Goal: Information Seeking & Learning: Learn about a topic

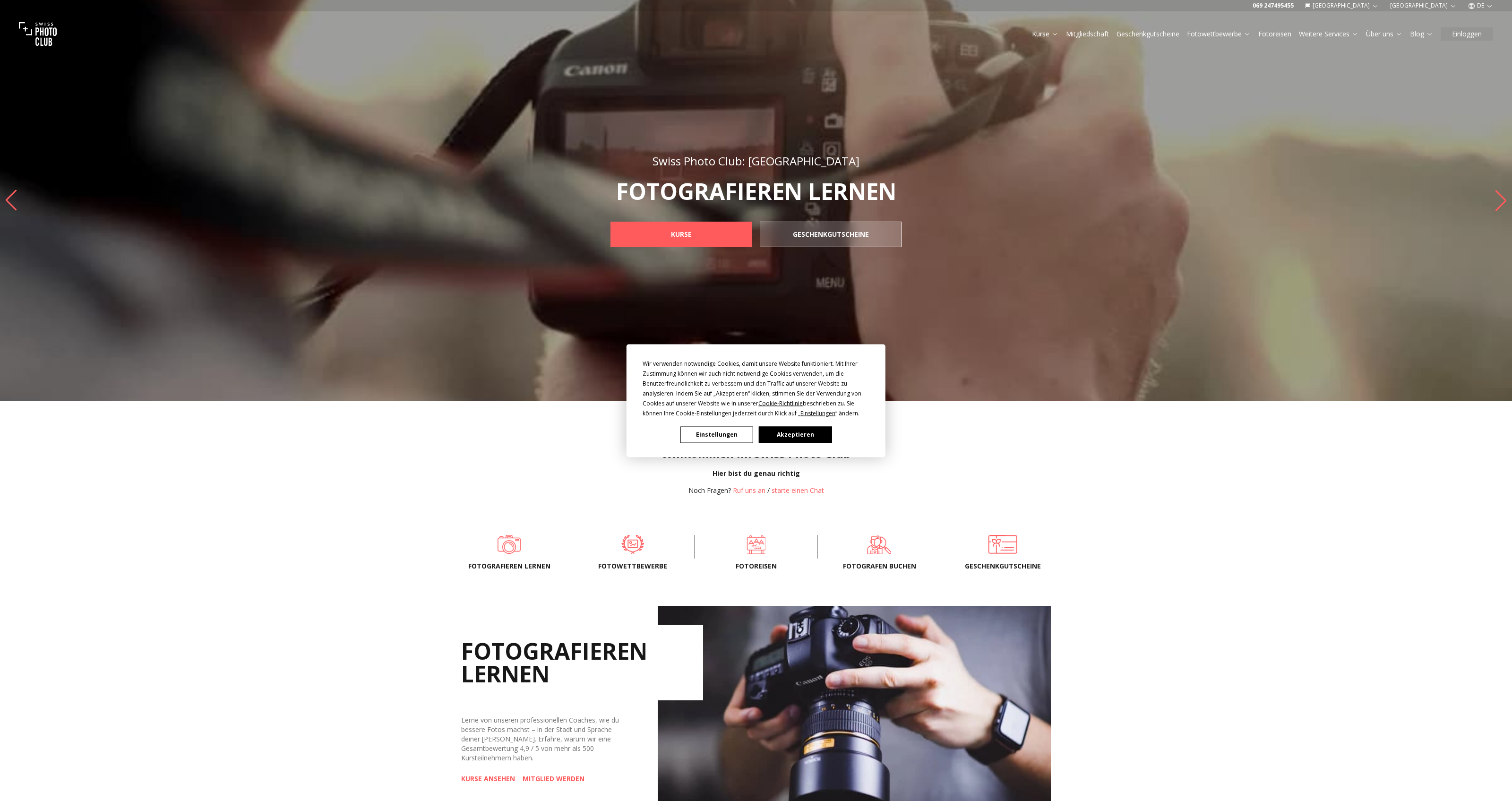
click at [790, 430] on button "Akzeptieren" at bounding box center [795, 434] width 73 height 16
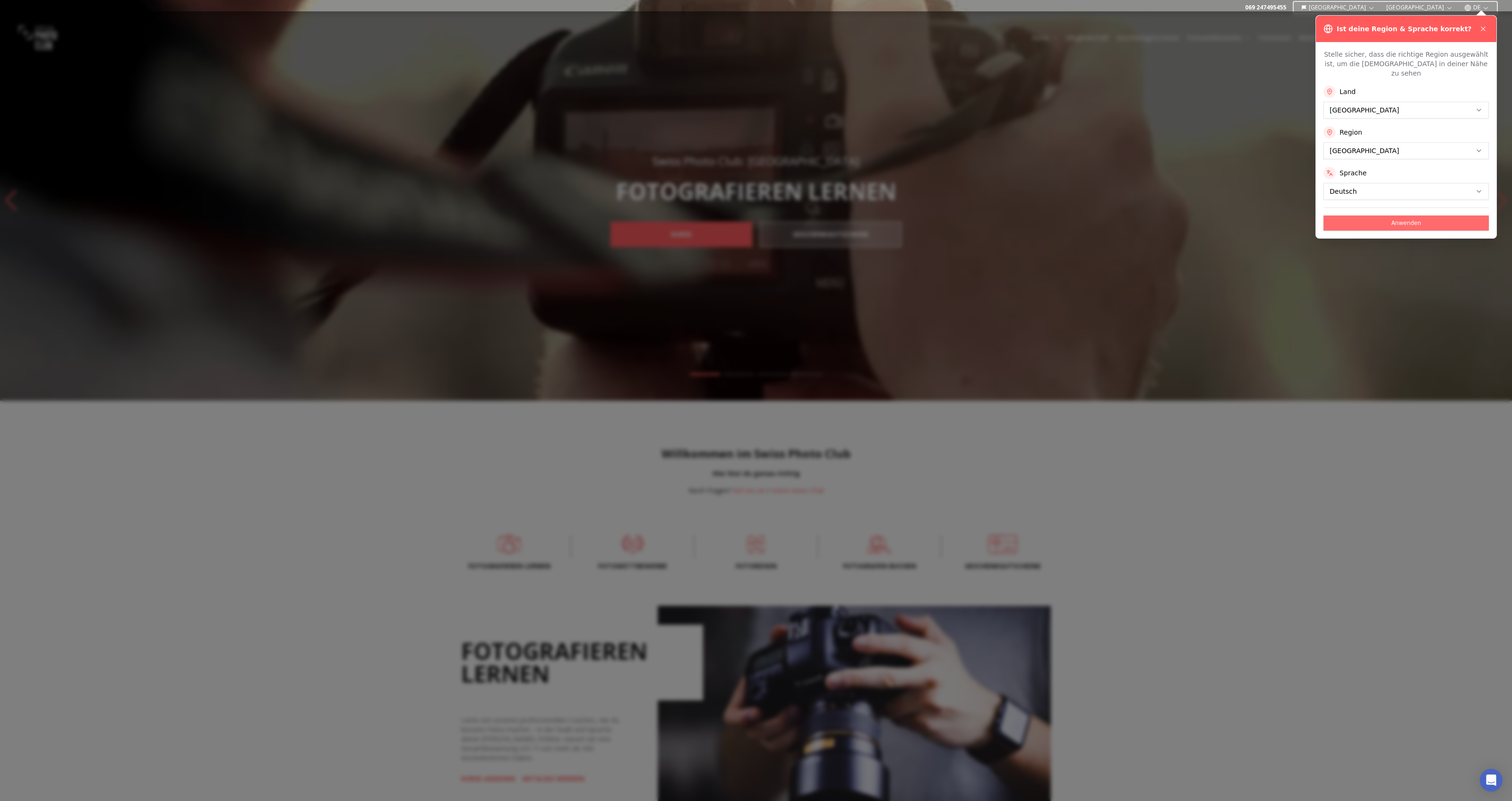
click at [1401, 215] on button "Anwenden" at bounding box center [1406, 223] width 165 height 15
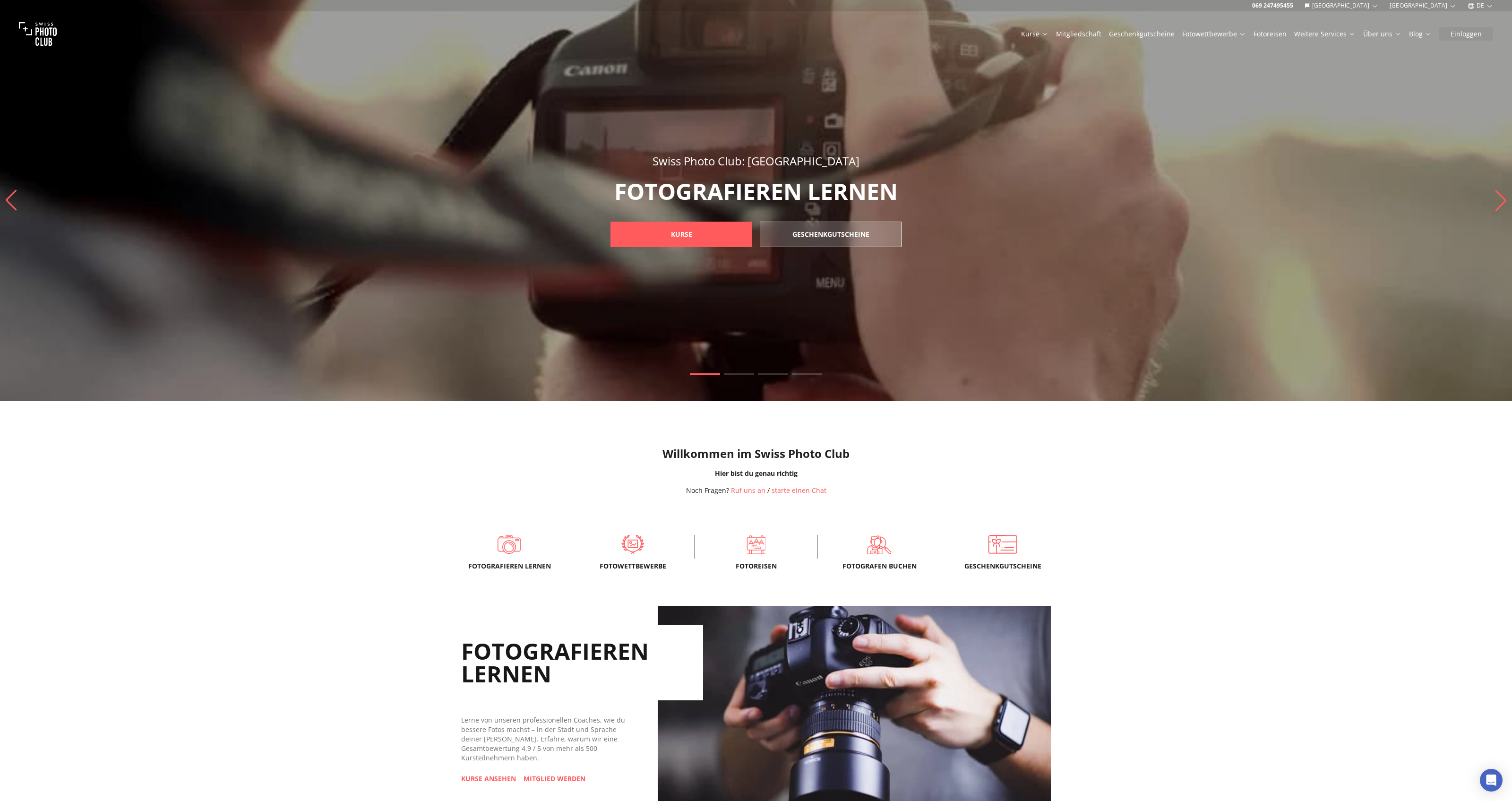
click at [739, 374] on span at bounding box center [739, 374] width 30 height 2
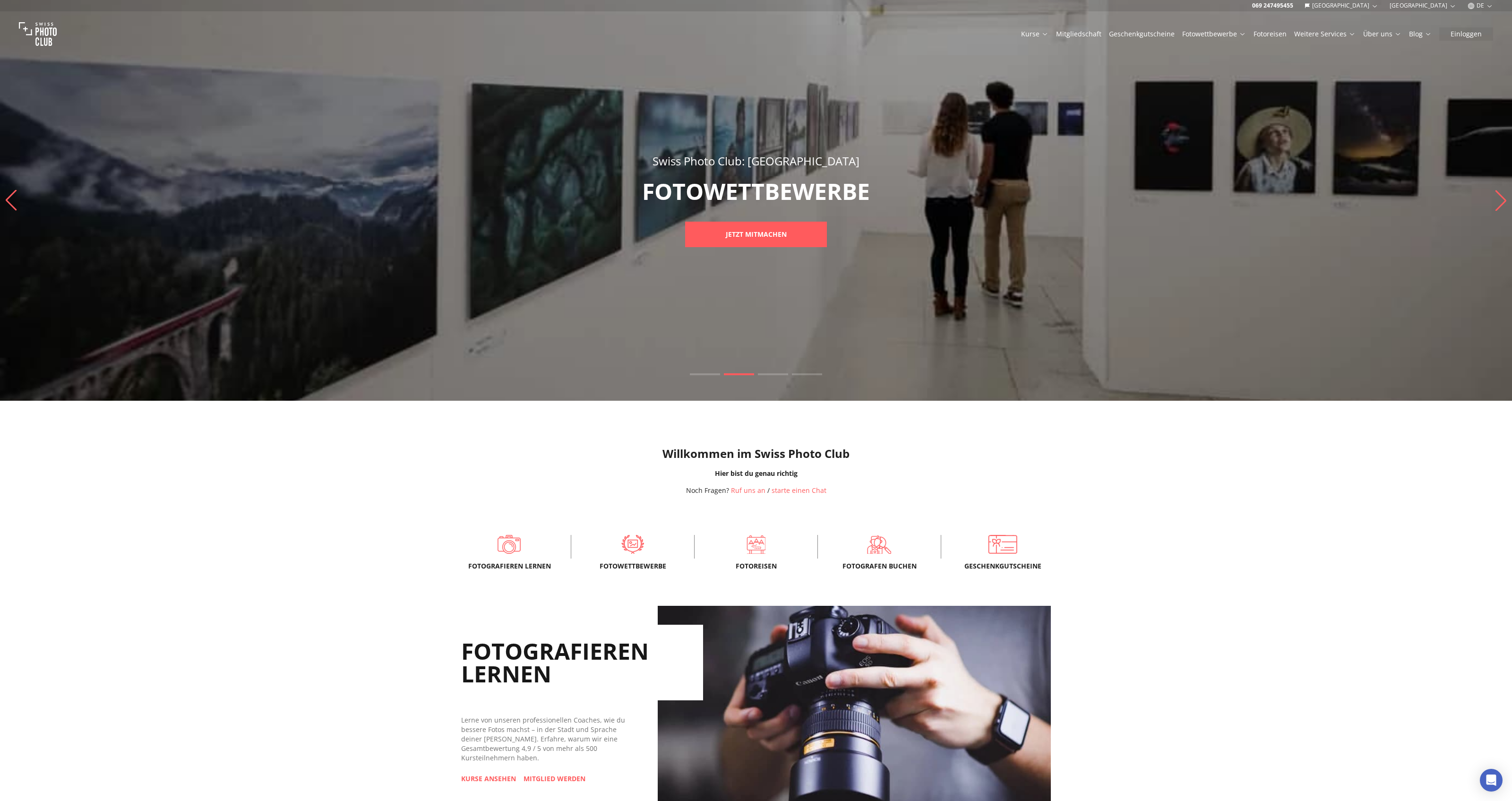
click at [754, 374] on span at bounding box center [739, 374] width 30 height 2
click at [771, 375] on span at bounding box center [772, 374] width 30 height 2
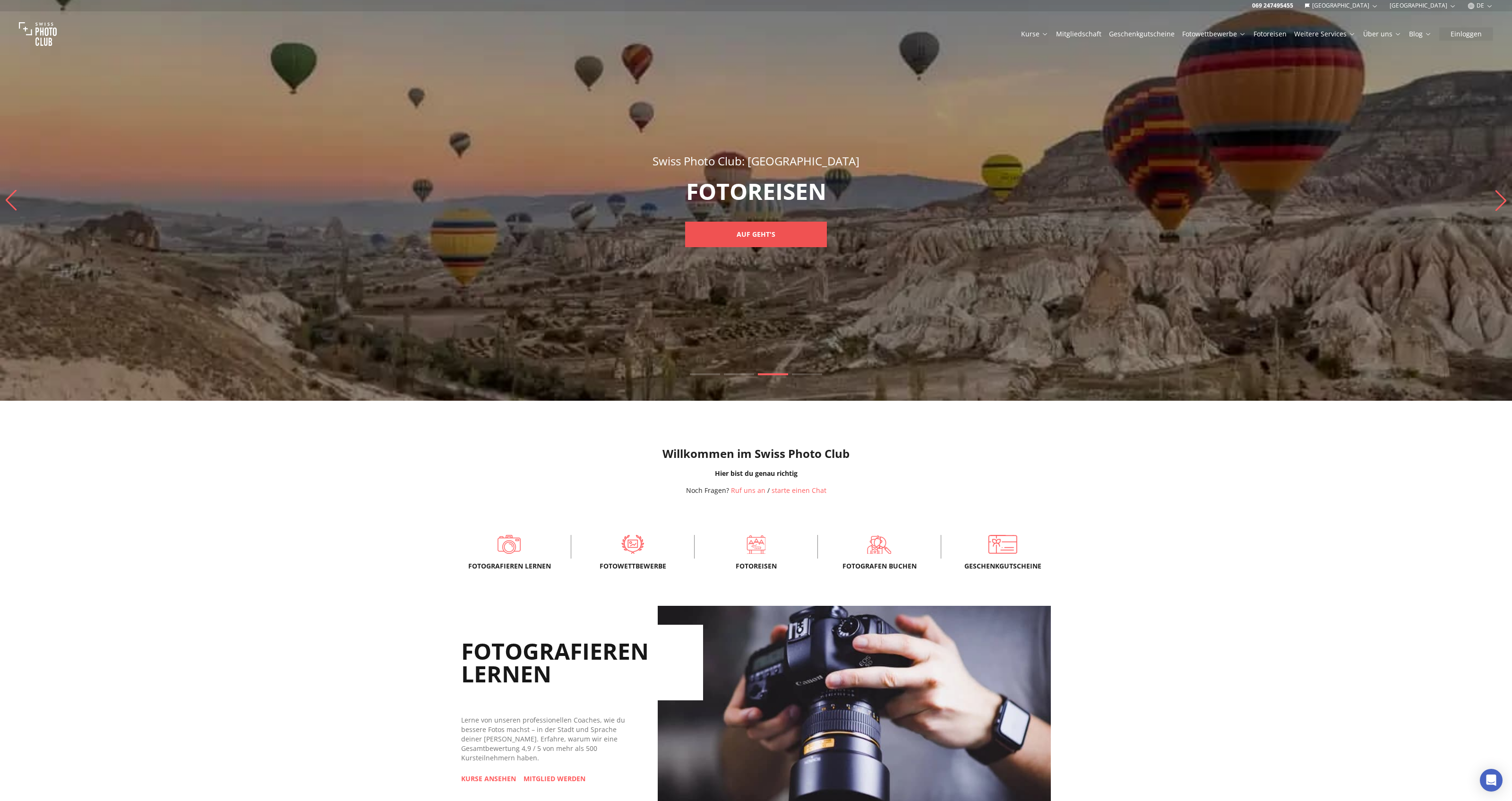
click at [746, 237] on b "AUF GEHT'S" at bounding box center [756, 235] width 38 height 10
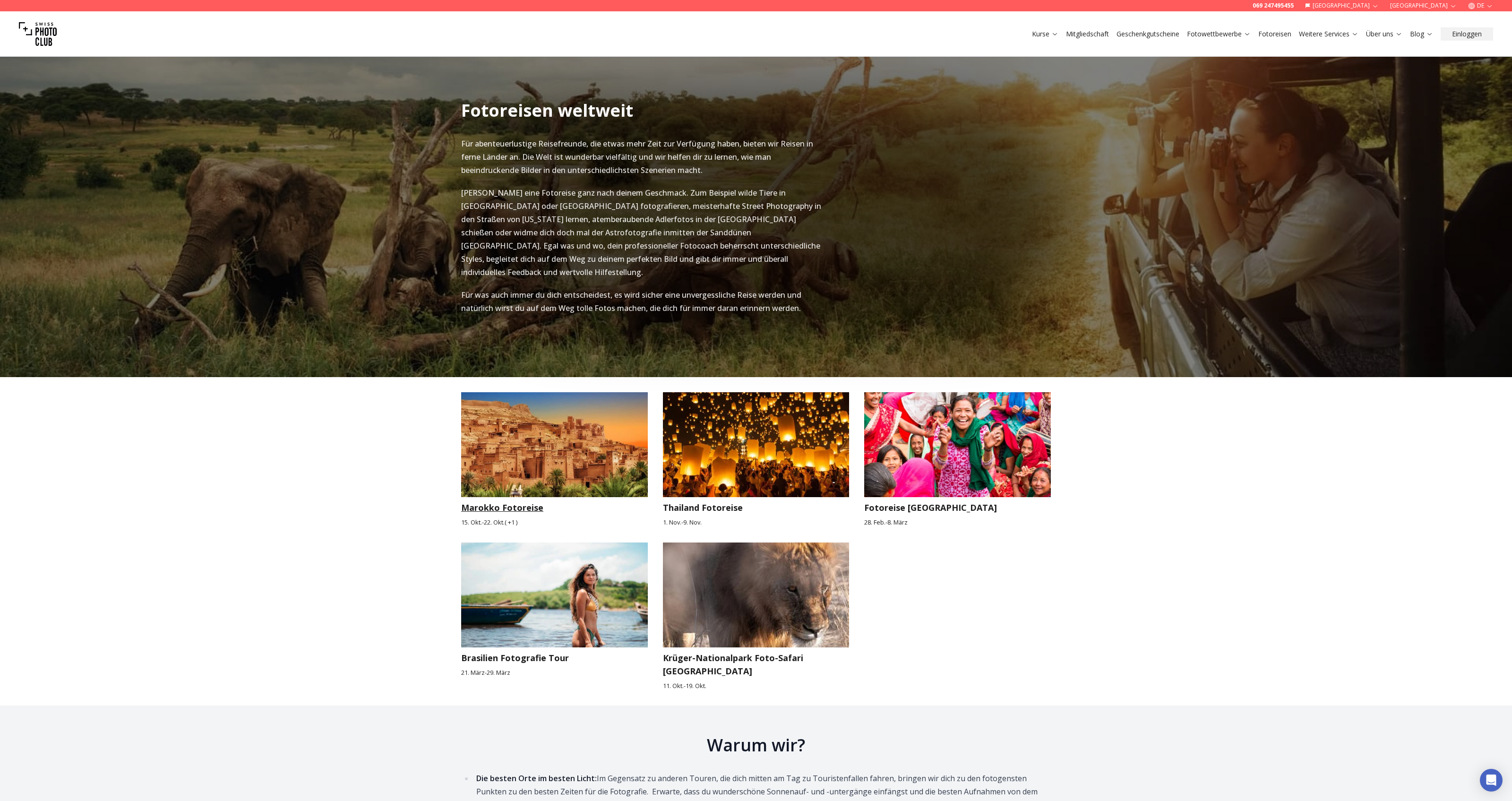
scroll to position [1051, 0]
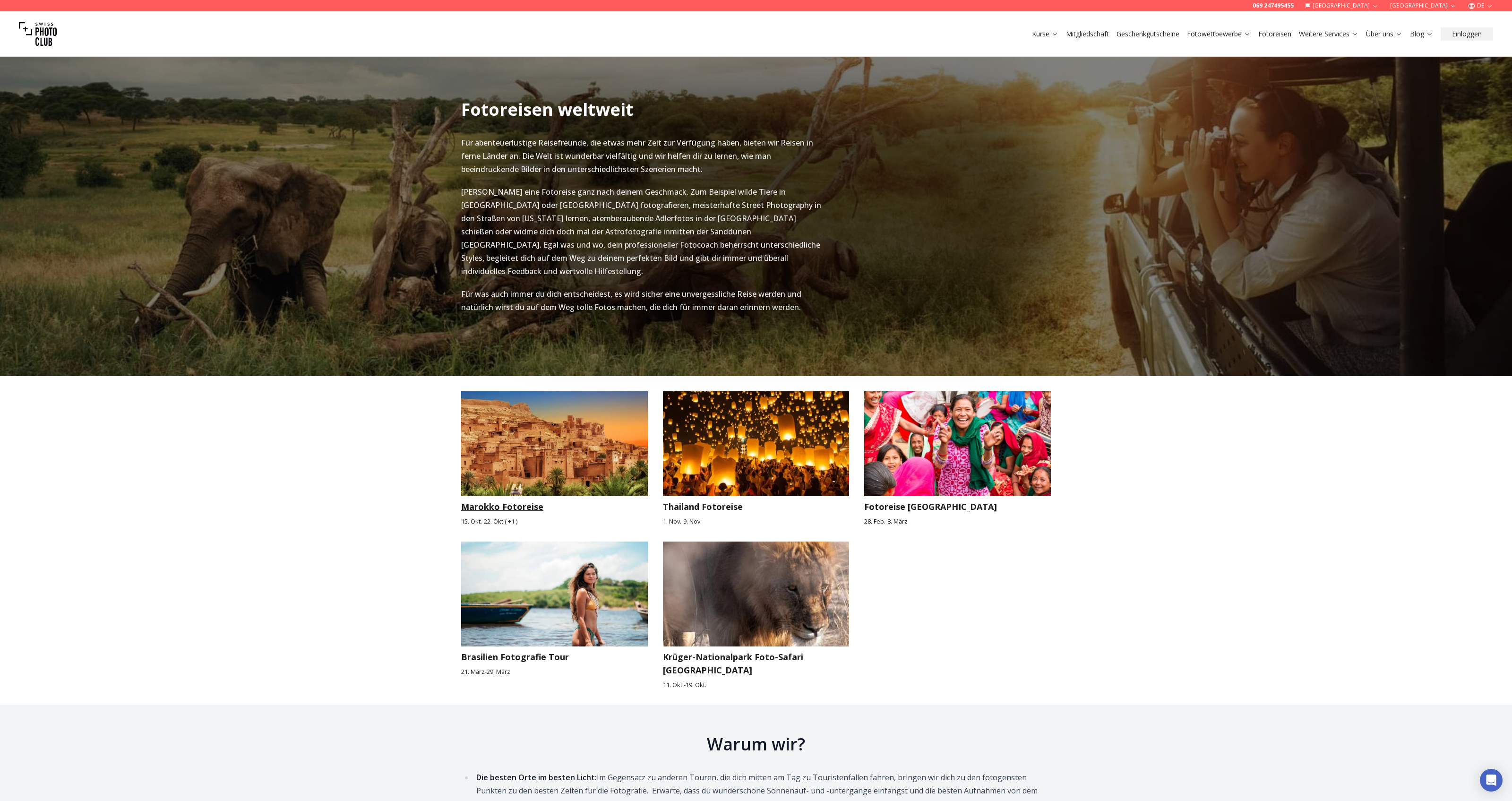
click at [563, 417] on img at bounding box center [555, 443] width 187 height 105
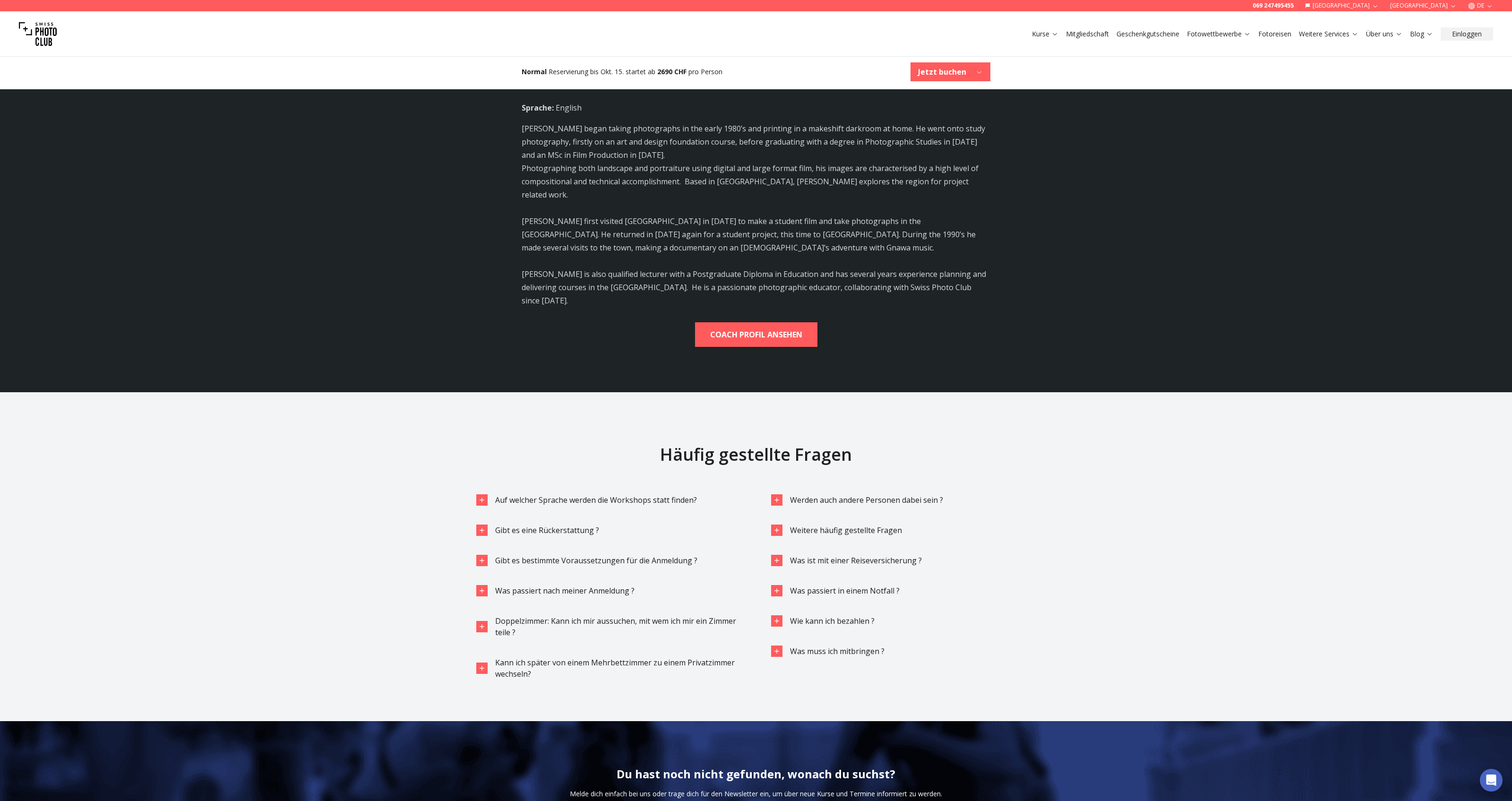
scroll to position [2596, 0]
click at [659, 494] on span "Auf welcher Sprache werden die Workshops statt finden?" at bounding box center [596, 499] width 202 height 11
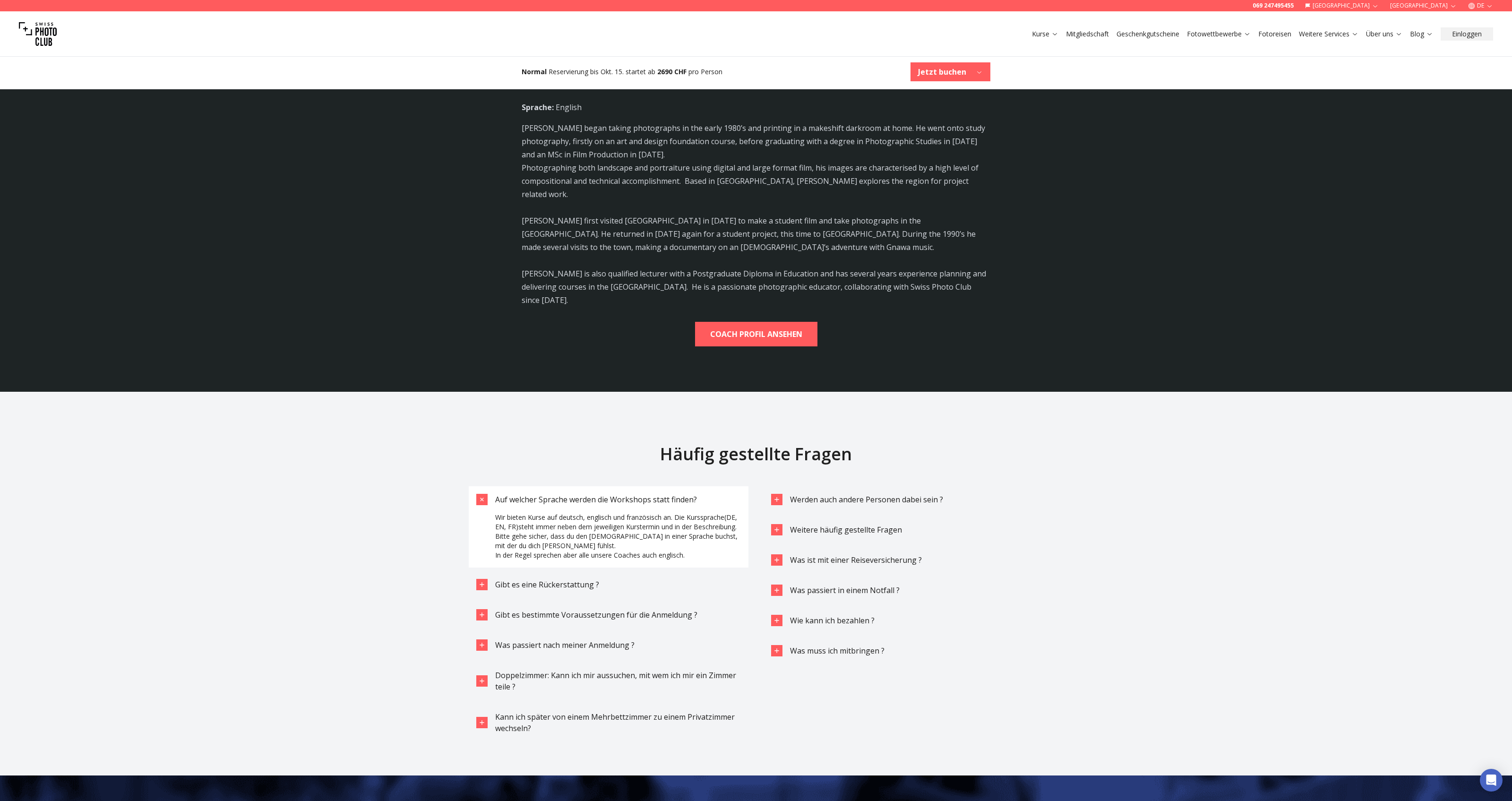
click at [616, 487] on button "Auf welcher Sprache werden die Workshops statt finden?" at bounding box center [608, 500] width 280 height 27
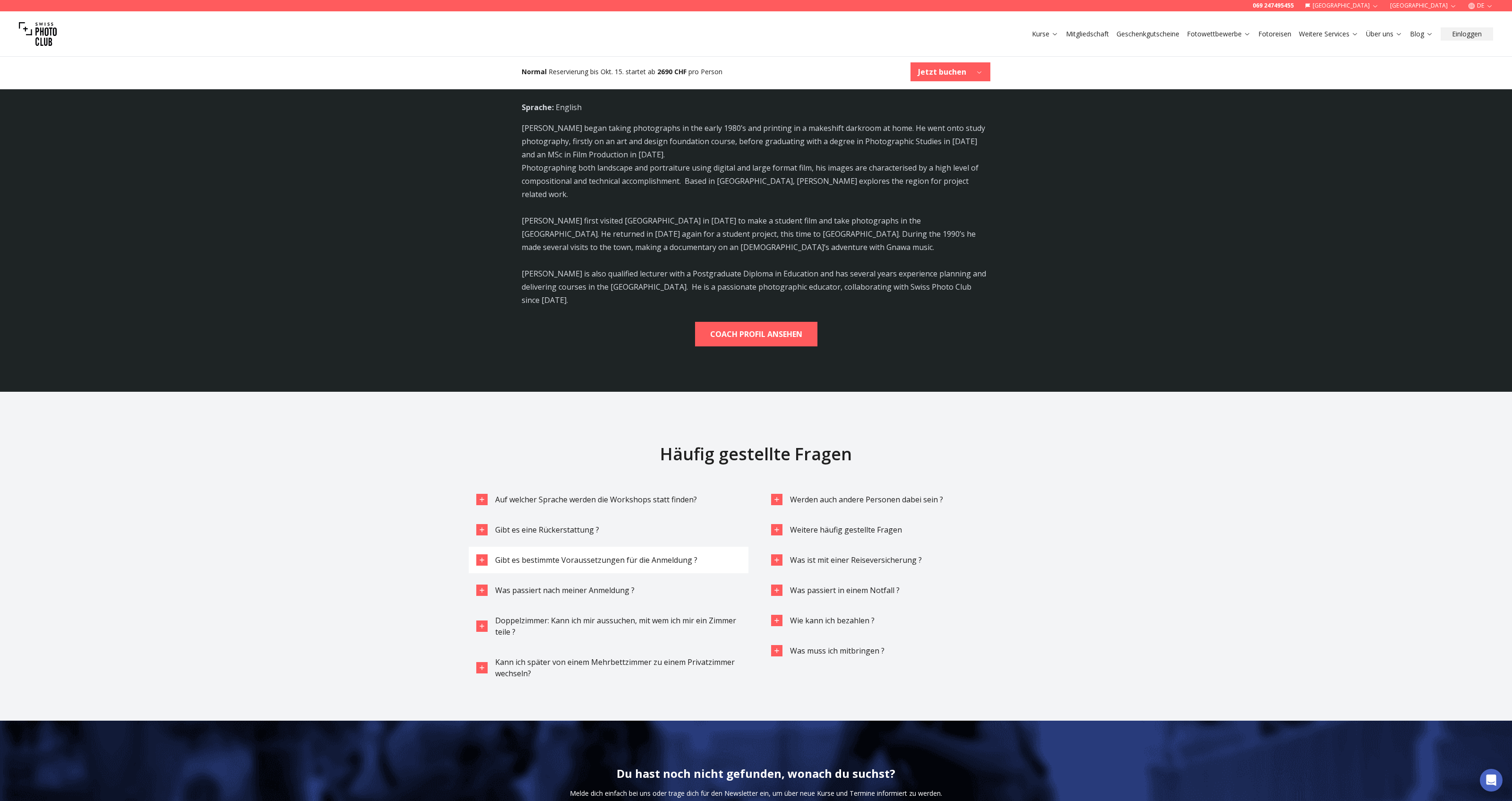
click at [566, 555] on span "Gibt es bestimmte Voraussetzungen für die Anmeldung ?" at bounding box center [596, 560] width 202 height 11
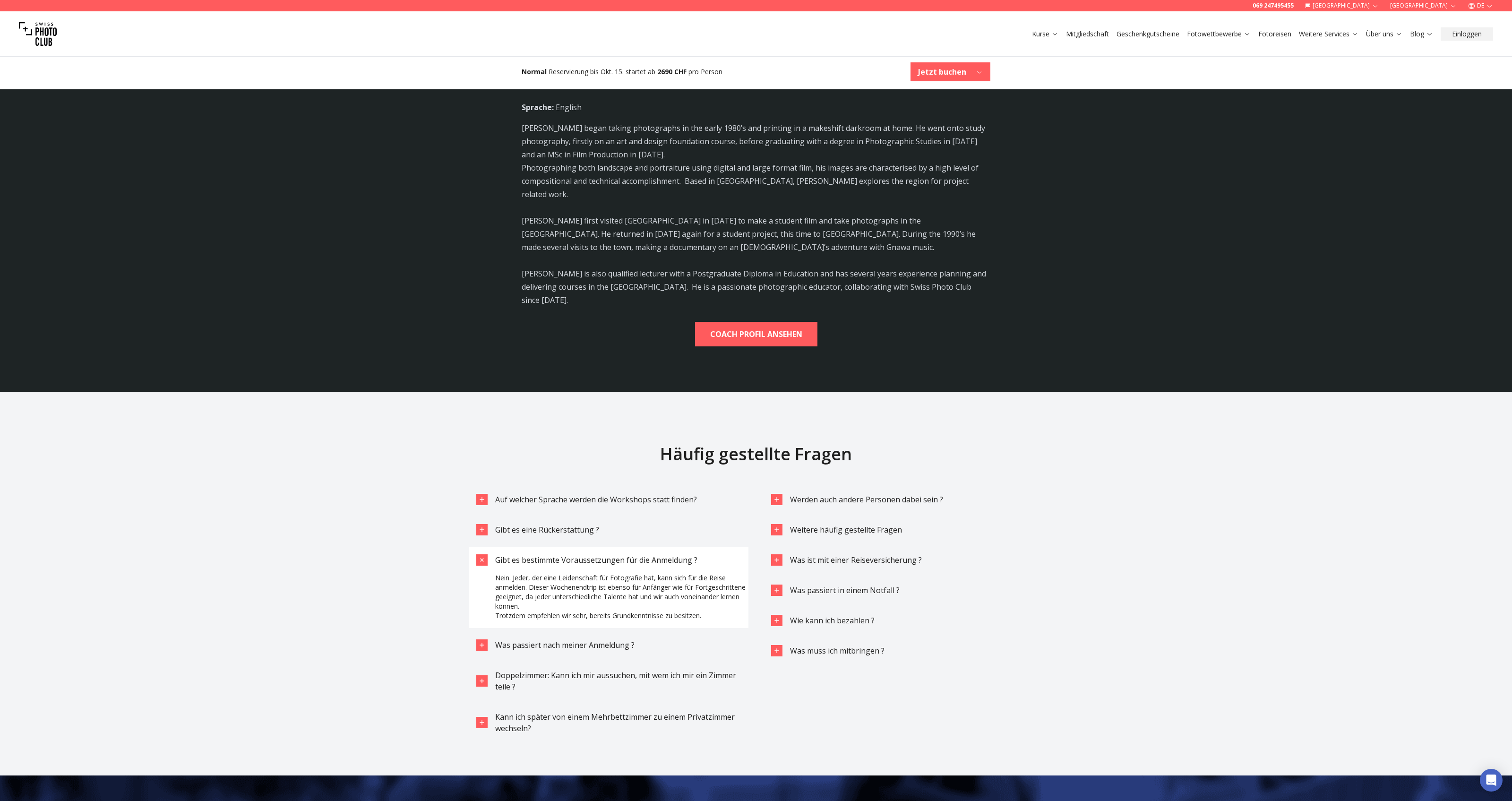
click at [566, 555] on span "Gibt es bestimmte Voraussetzungen für die Anmeldung ?" at bounding box center [596, 560] width 202 height 11
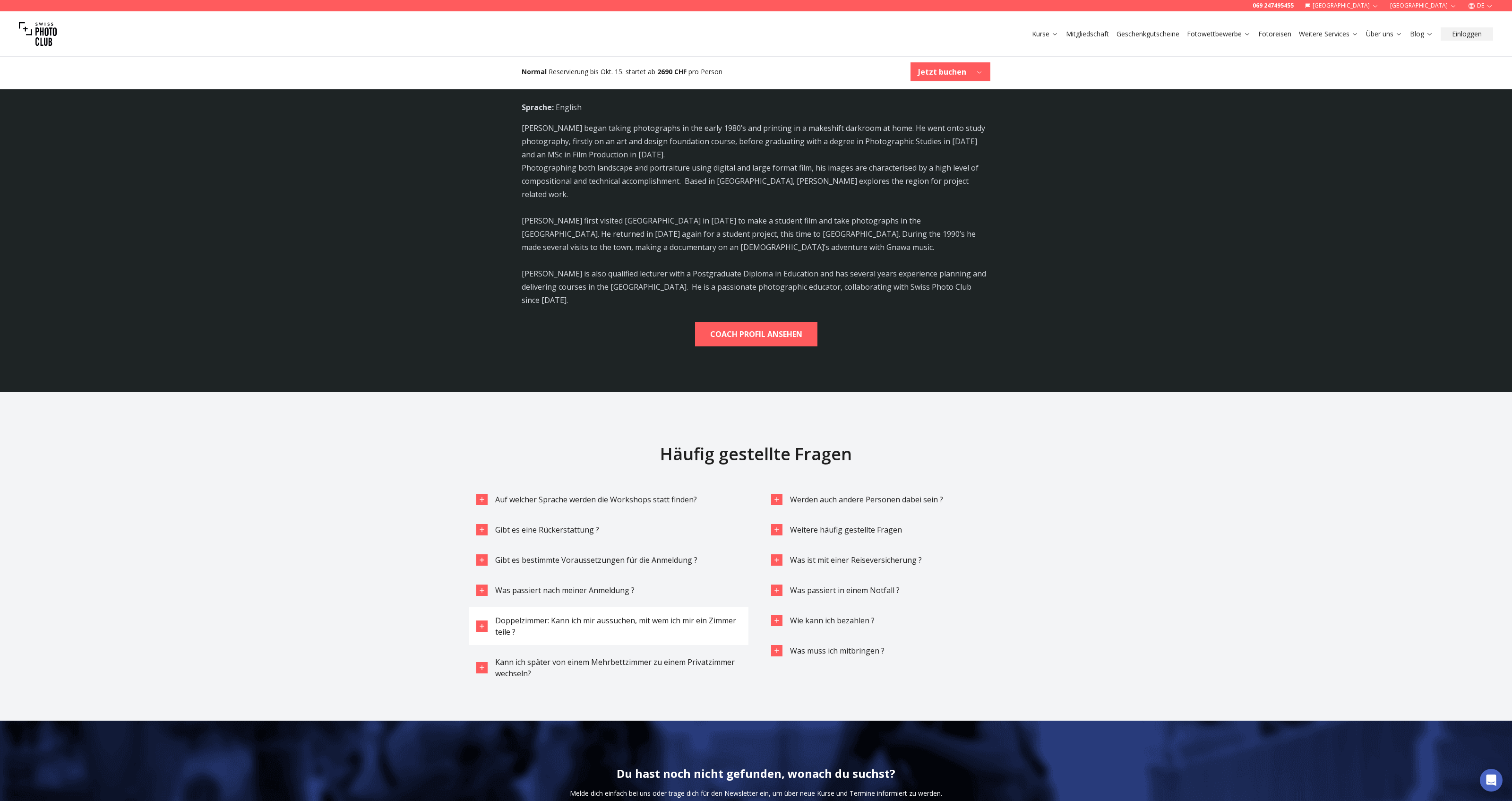
click at [566, 615] on span "Doppelzimmer: Kann ich mir aussuchen, mit wem ich mir ein Zimmer teile ?" at bounding box center [616, 626] width 241 height 22
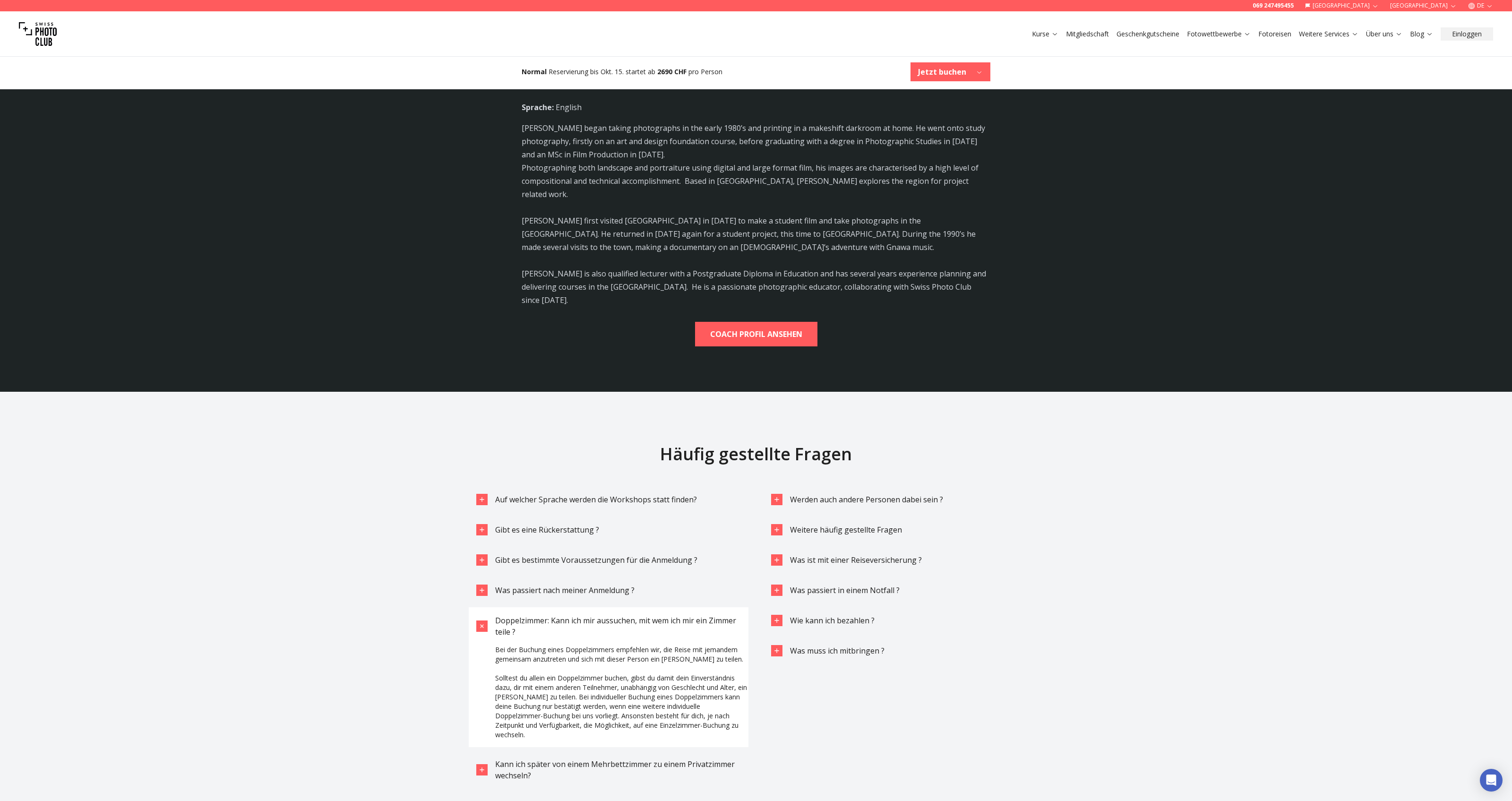
click at [566, 615] on span "Doppelzimmer: Kann ich mir aussuchen, mit wem ich mir ein Zimmer teile ?" at bounding box center [616, 626] width 241 height 22
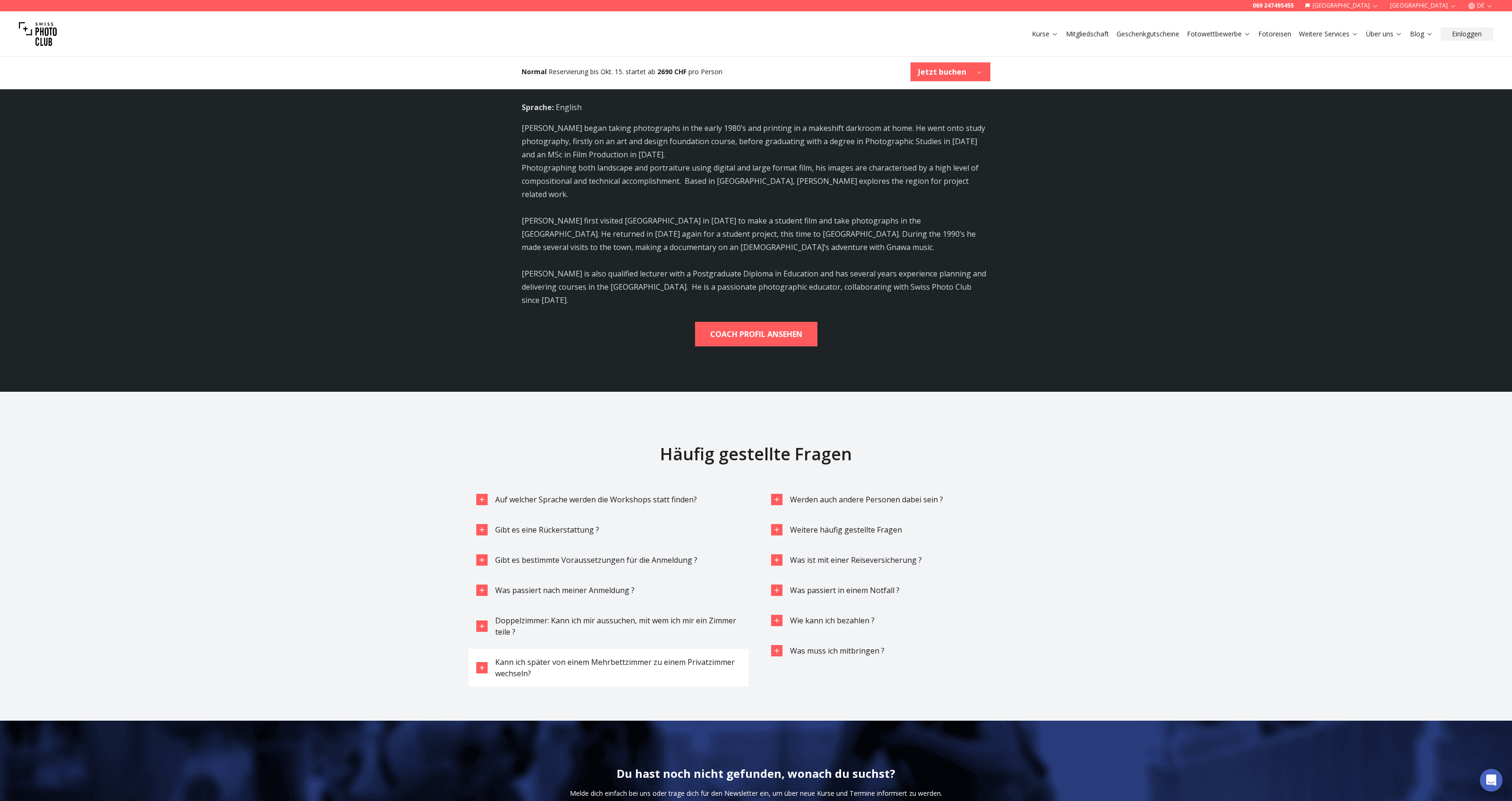
click at [571, 657] on span "Kann ich später von einem Mehrbettzimmer zu einem Privatzimmer wechseln?" at bounding box center [615, 667] width 239 height 22
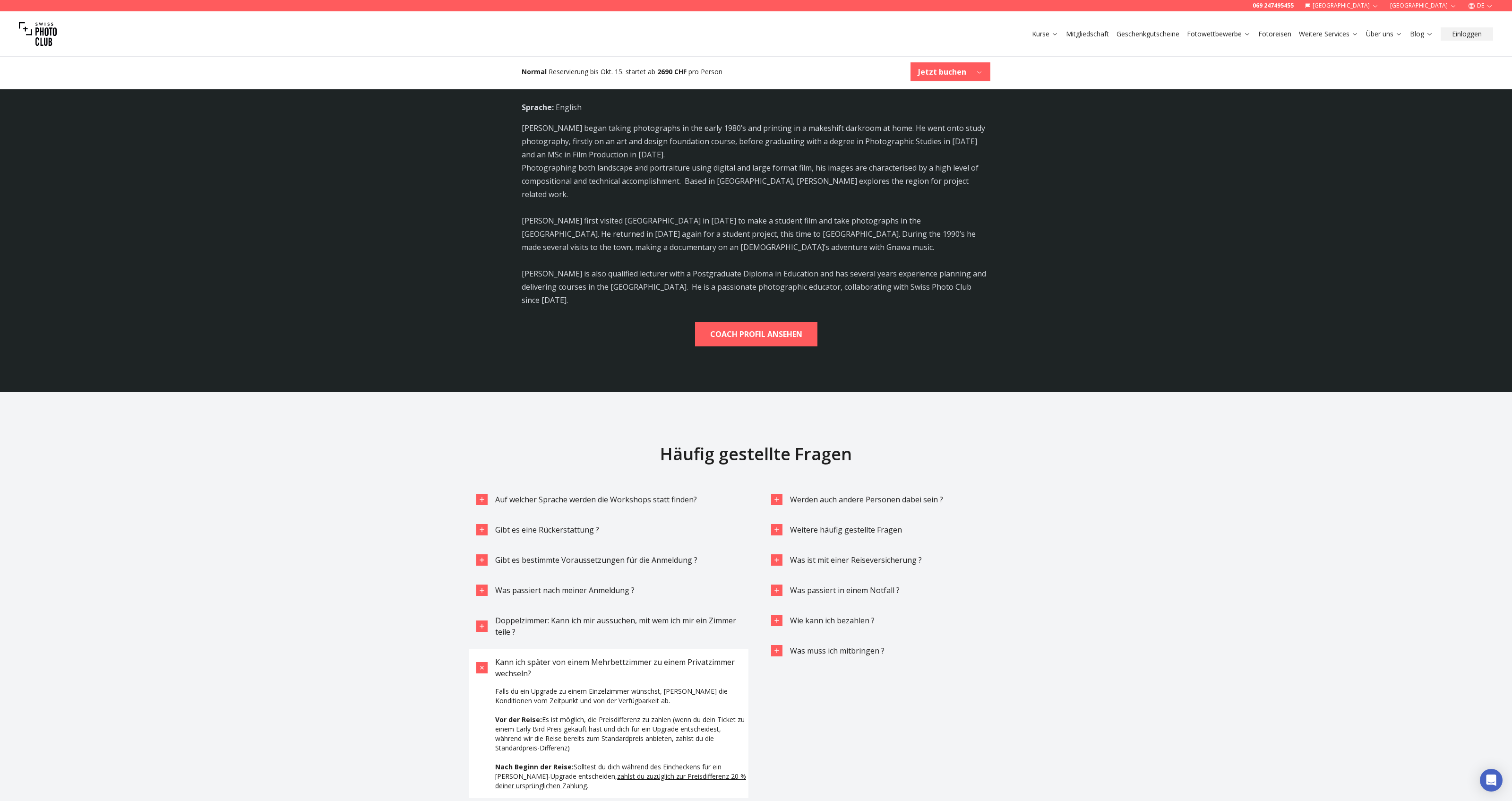
click at [571, 657] on span "Kann ich später von einem Mehrbettzimmer zu einem Privatzimmer wechseln?" at bounding box center [615, 667] width 239 height 22
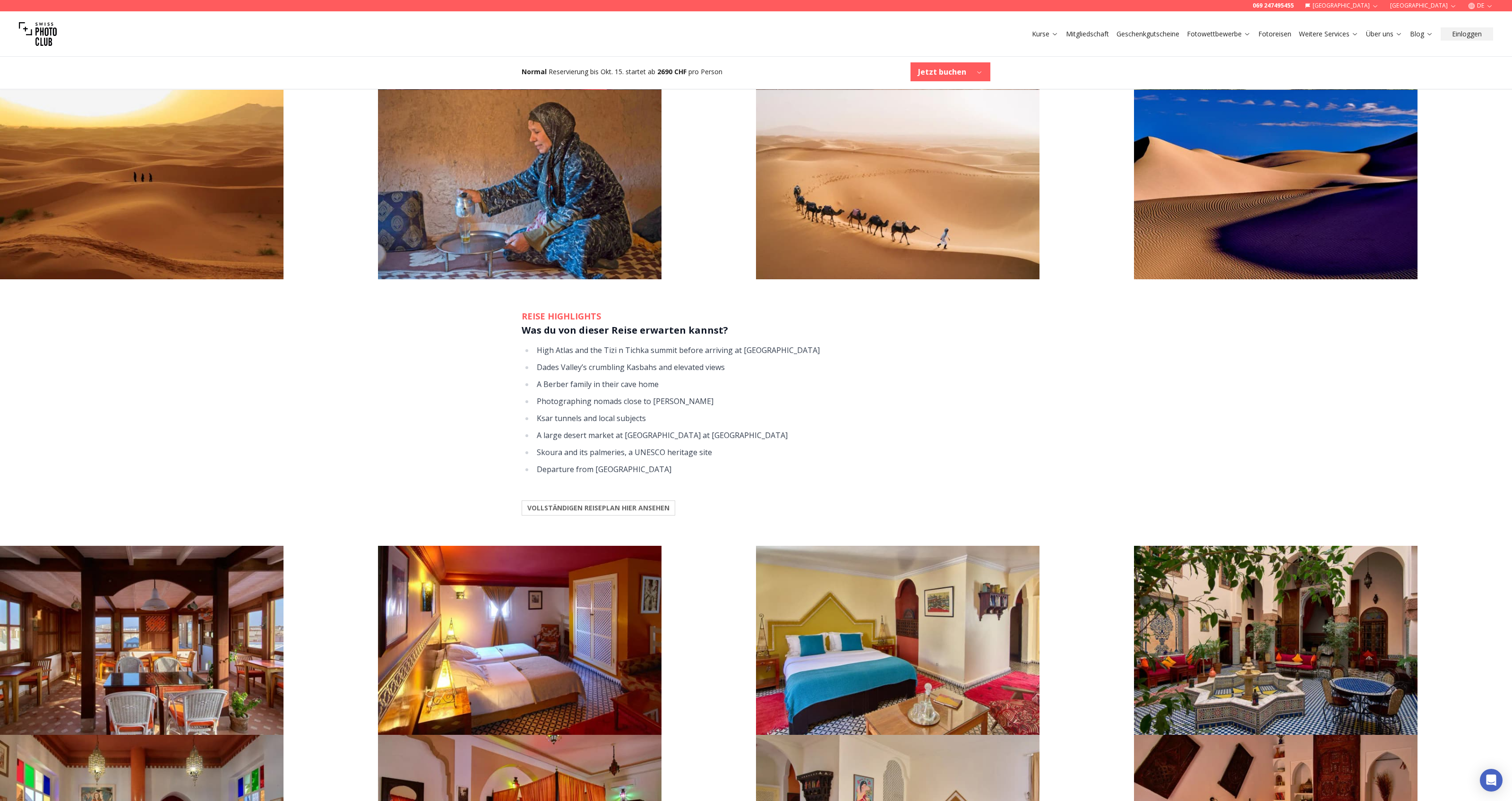
scroll to position [1188, 0]
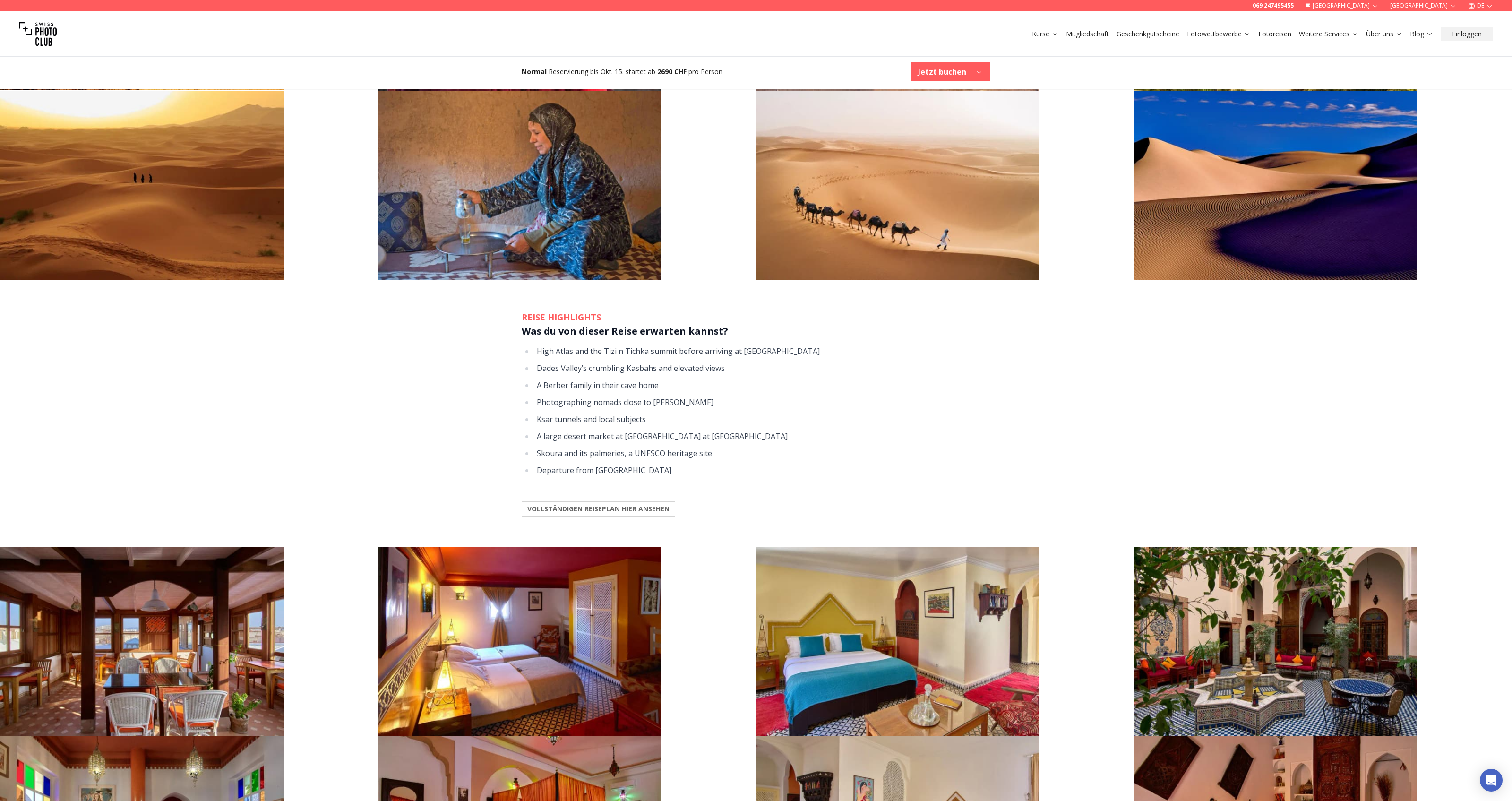
click at [633, 504] on b "VOLLSTÄNDIGEN REISEPLAN HIER ANSEHEN" at bounding box center [598, 509] width 142 height 10
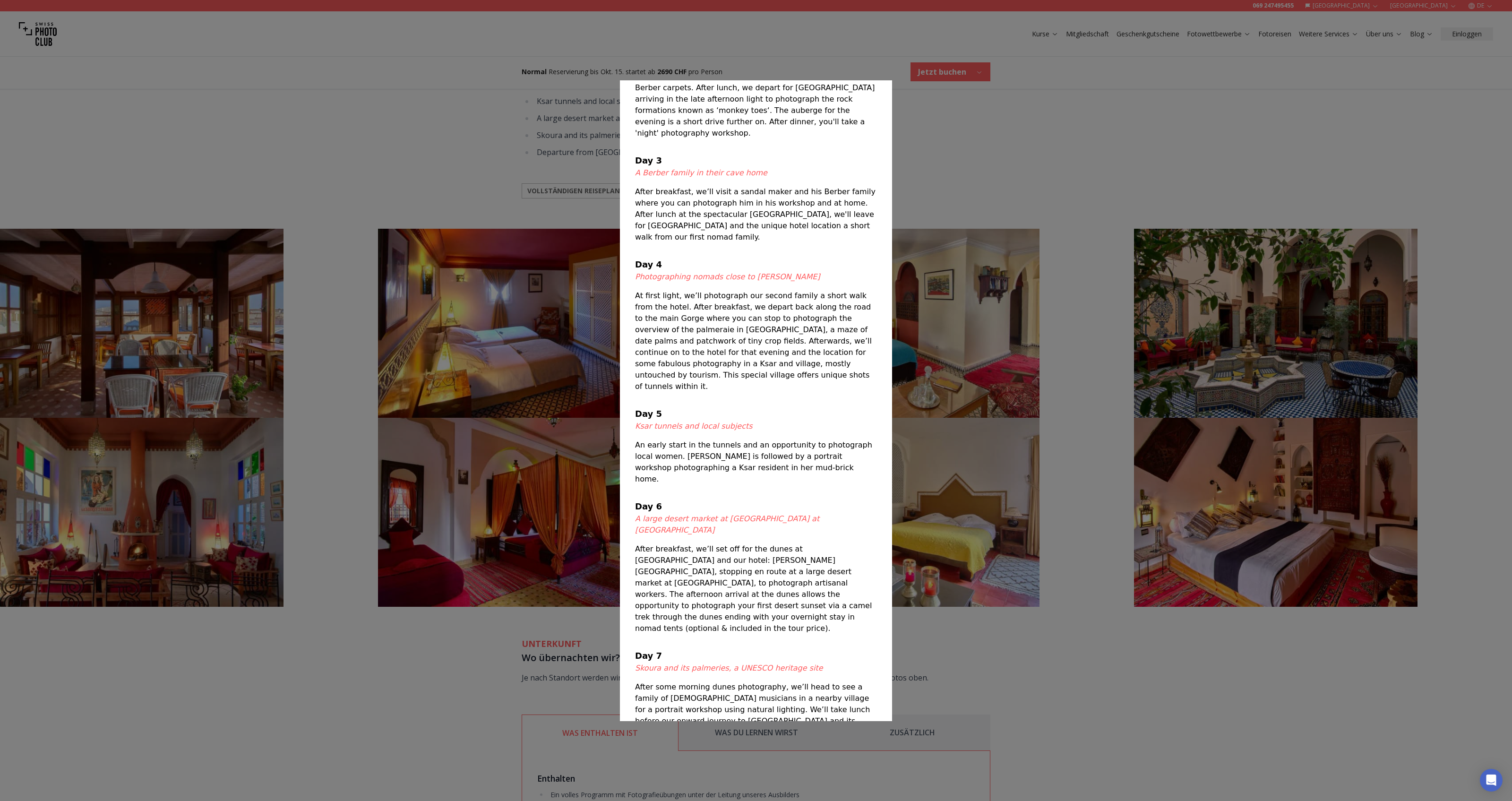
scroll to position [1507, 0]
click at [977, 165] on div at bounding box center [756, 400] width 1512 height 801
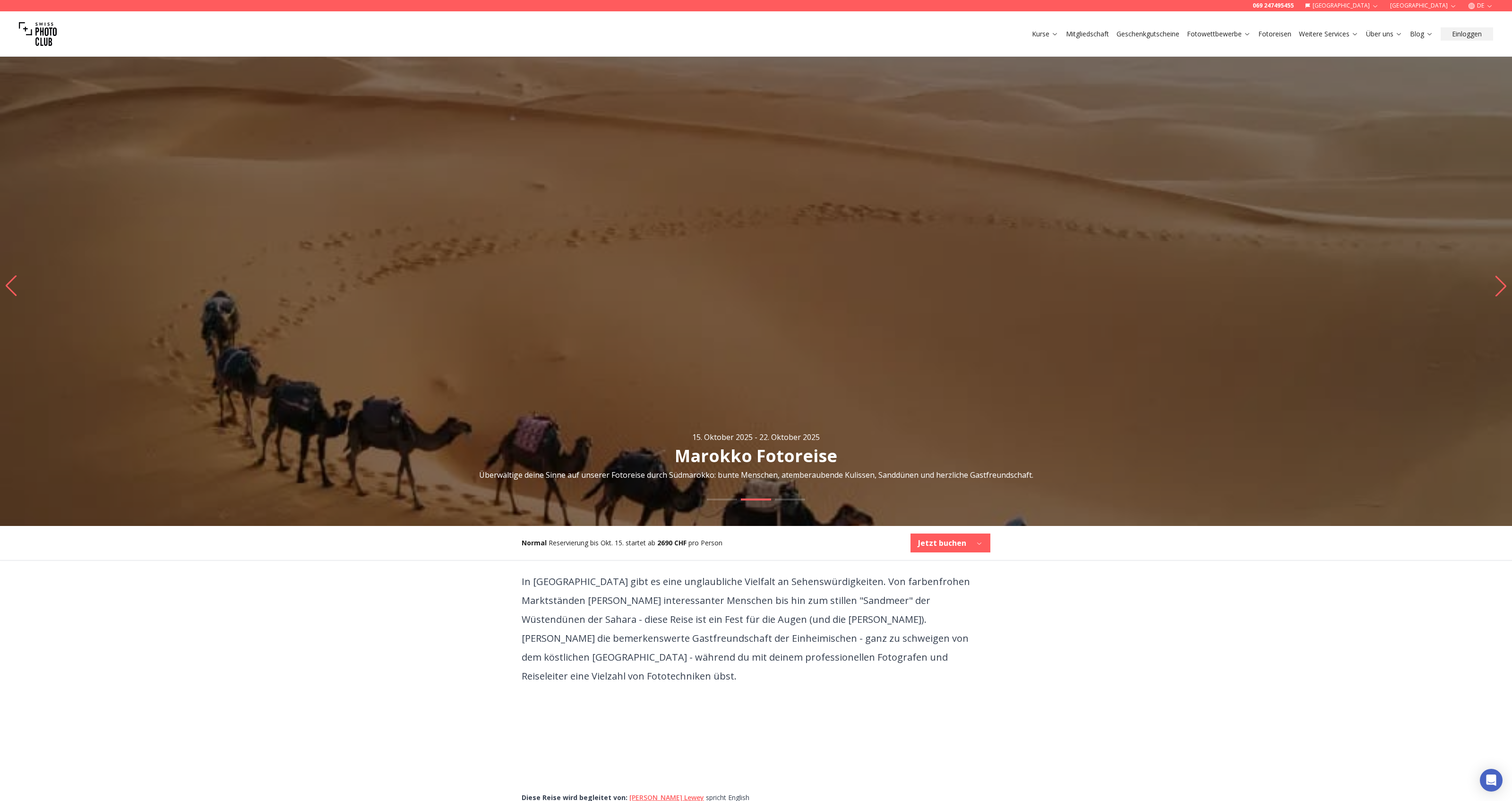
scroll to position [0, 0]
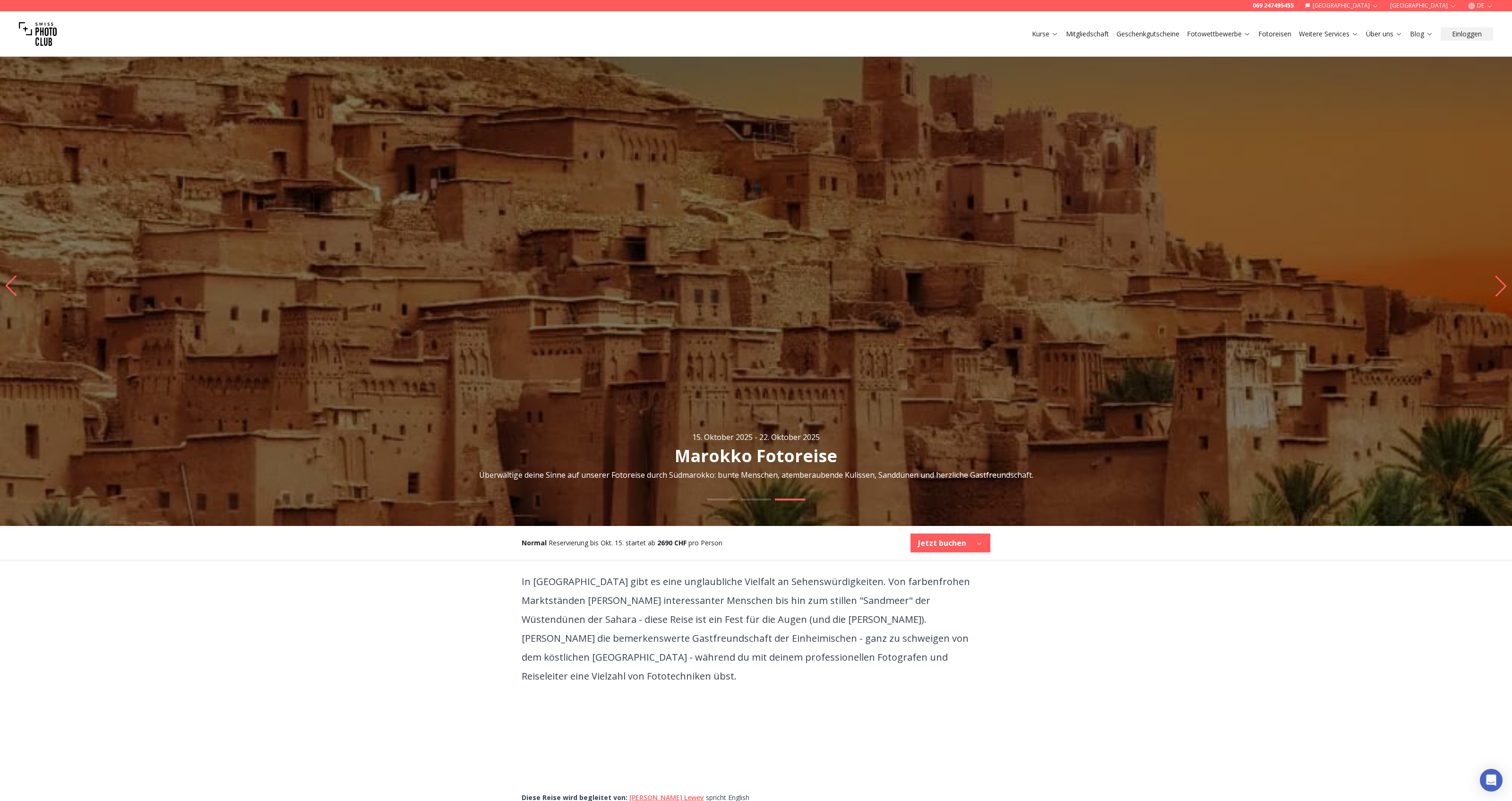
click at [1083, 33] on link "Mitgliedschaft" at bounding box center [1087, 34] width 43 height 10
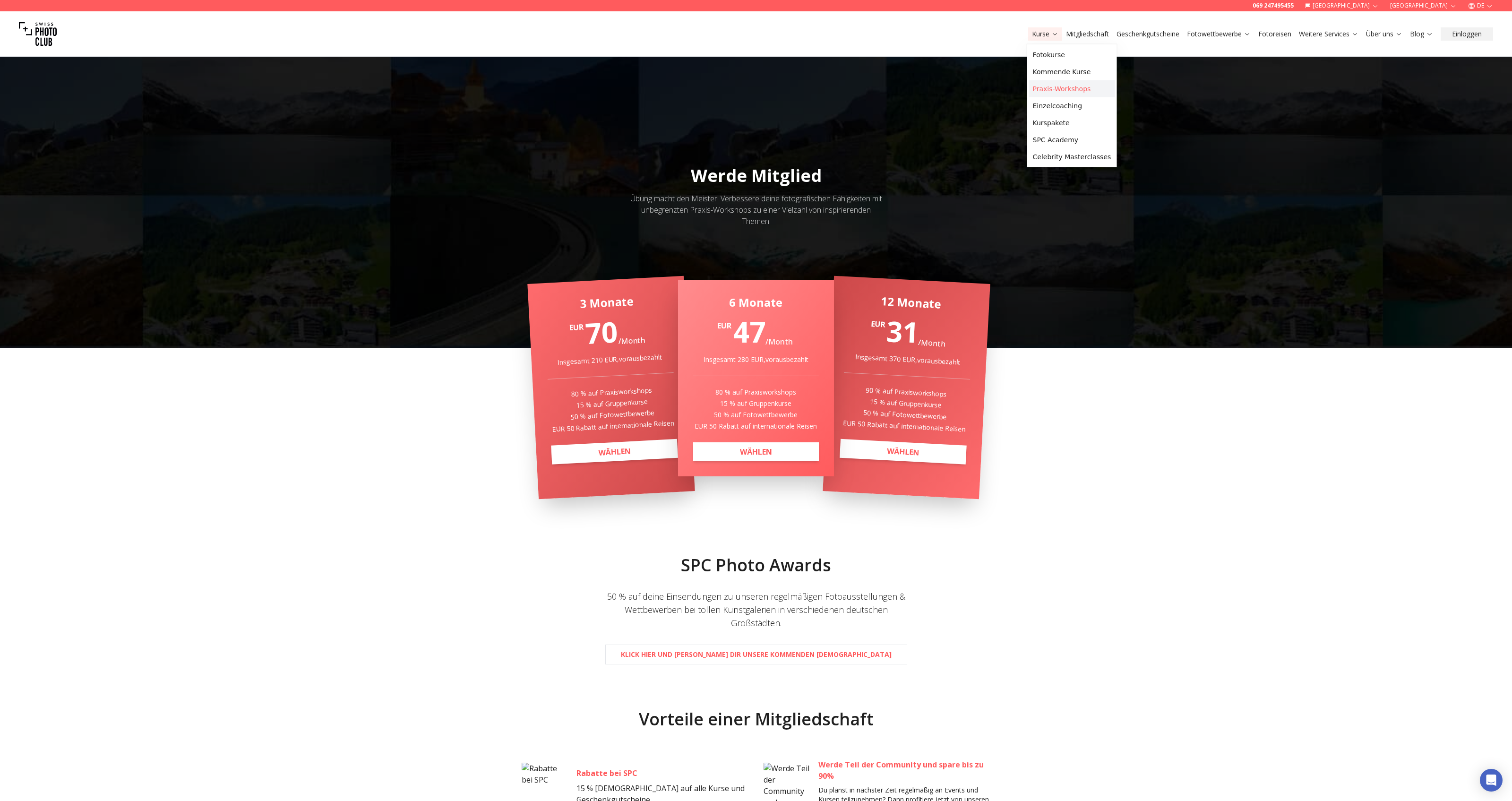
click at [1062, 90] on link "Praxis-Workshops" at bounding box center [1071, 89] width 86 height 17
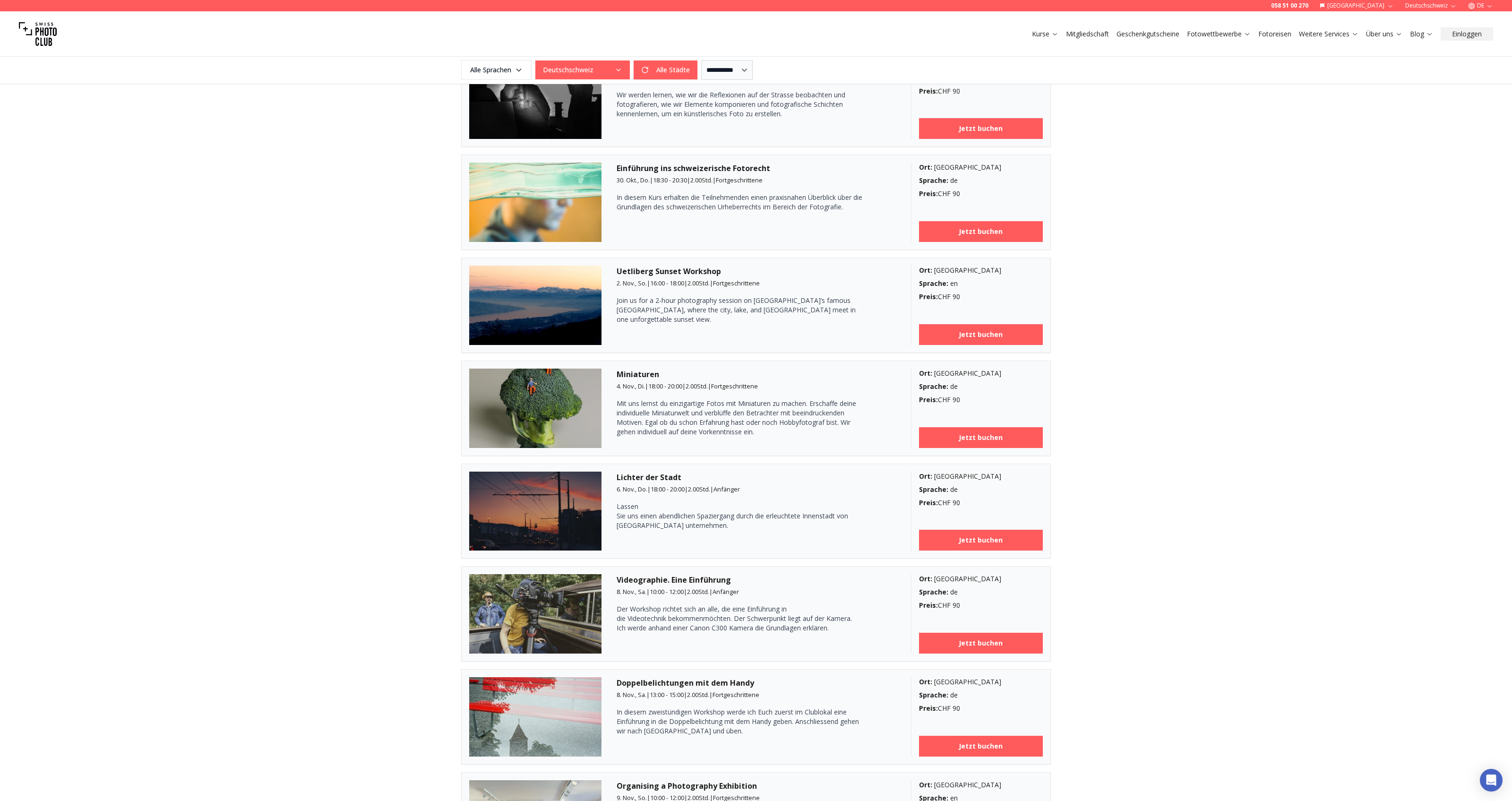
scroll to position [780, 0]
